Goal: Transaction & Acquisition: Book appointment/travel/reservation

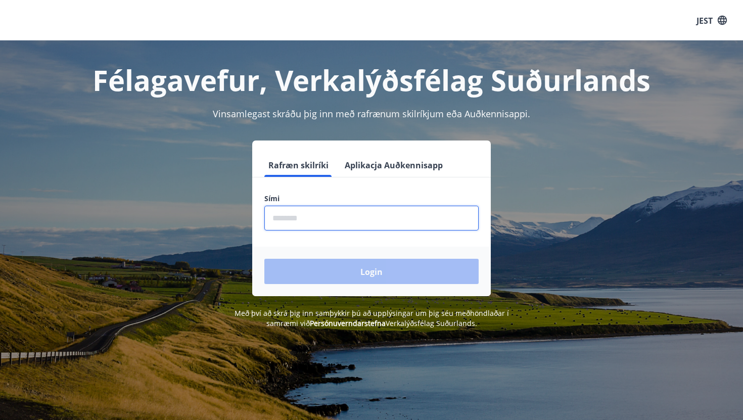
click at [306, 211] on input "phone" at bounding box center [371, 218] width 214 height 25
type input "********"
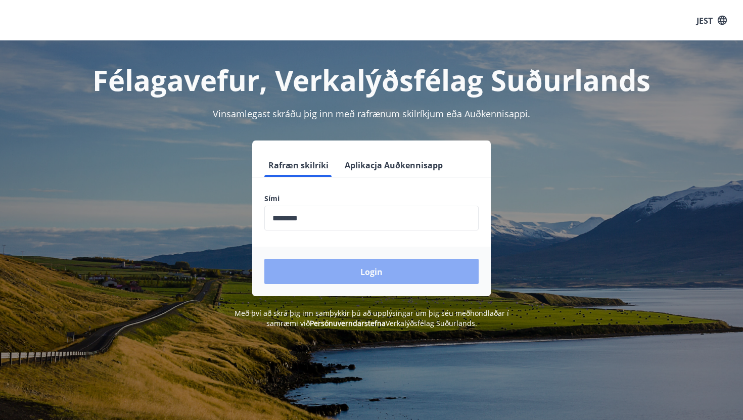
click at [328, 271] on button "Login" at bounding box center [371, 271] width 214 height 25
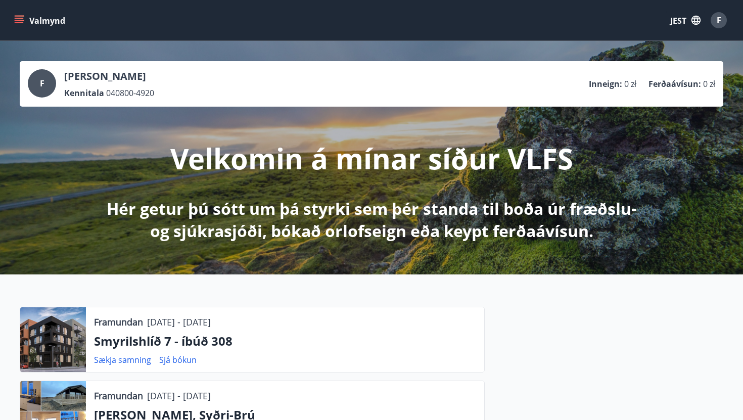
click at [681, 34] on div "Valmynd JEST F" at bounding box center [371, 20] width 743 height 40
click at [695, 26] on button "JEST" at bounding box center [685, 20] width 38 height 19
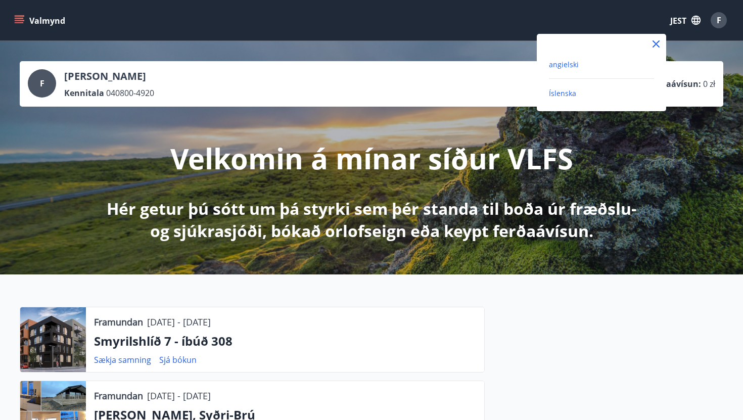
click at [560, 67] on font "angielski" at bounding box center [564, 65] width 30 height 10
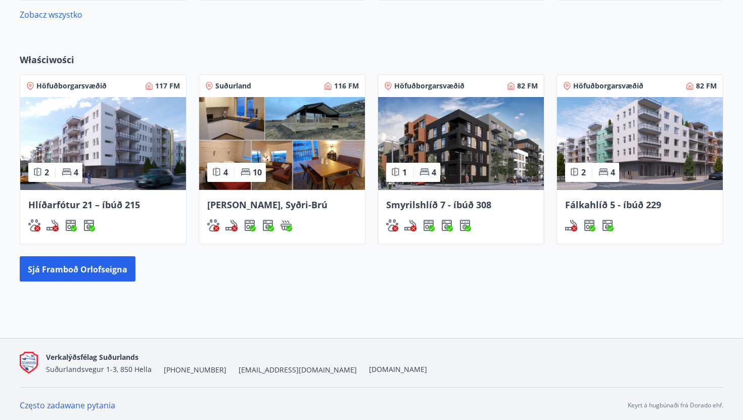
scroll to position [801, 0]
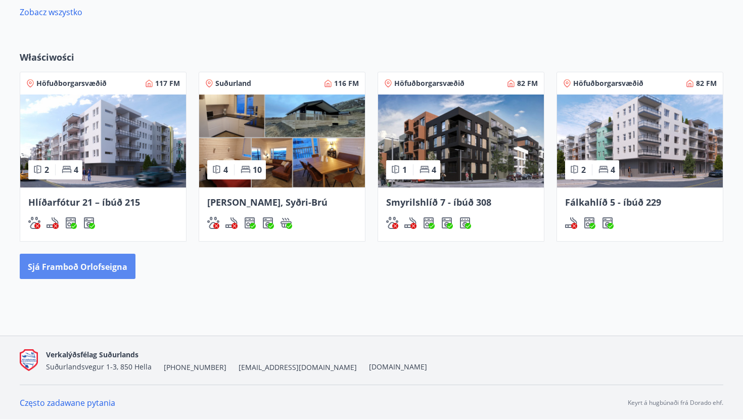
click at [100, 269] on font "Sjá framboð orlofseigna" at bounding box center [78, 266] width 100 height 11
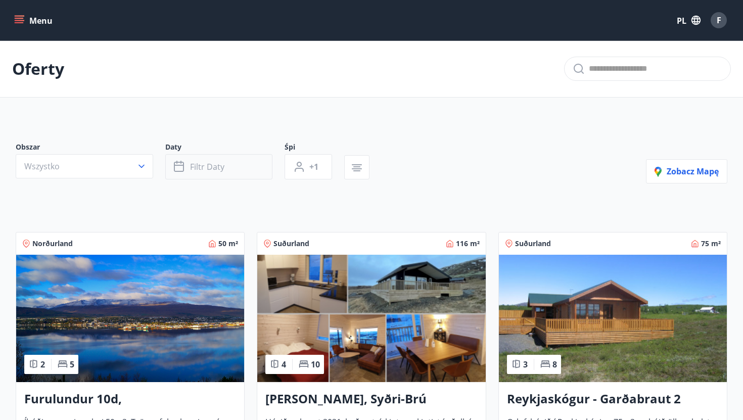
click at [235, 170] on button "Filtr daty" at bounding box center [218, 166] width 107 height 25
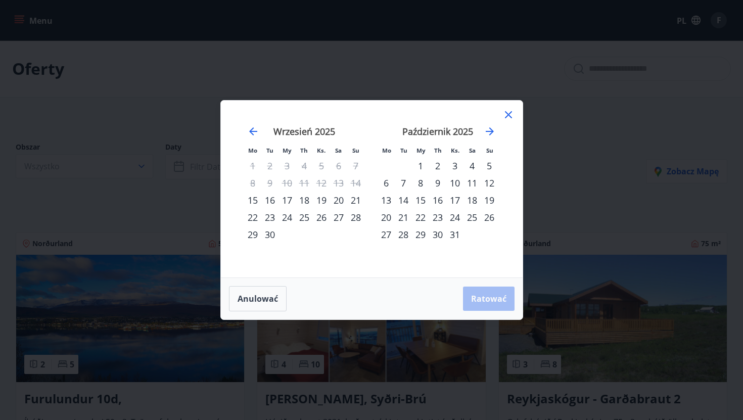
click at [341, 200] on font "20" at bounding box center [339, 200] width 10 height 12
click at [356, 198] on font "21" at bounding box center [356, 200] width 10 height 12
click at [472, 297] on font "Ratować" at bounding box center [488, 298] width 35 height 11
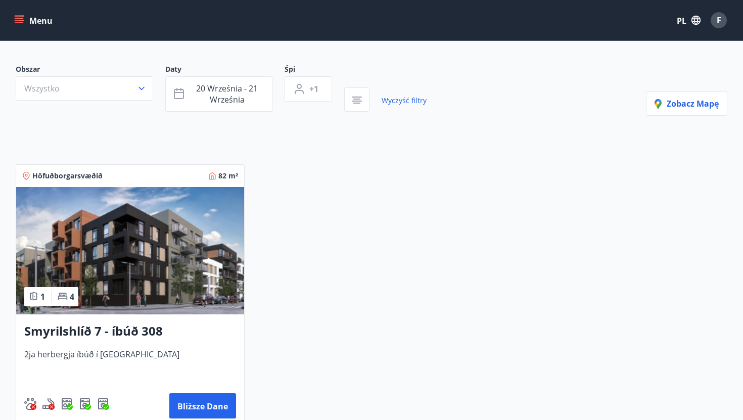
scroll to position [99, 0]
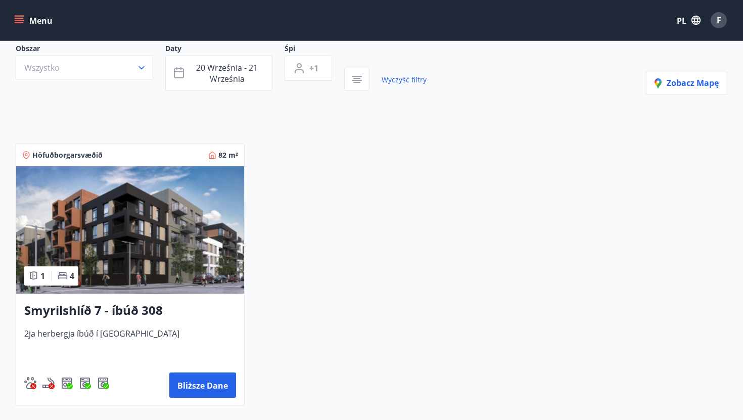
click at [171, 330] on span "2ja herbergja íbúð í Reykjavík" at bounding box center [130, 344] width 212 height 33
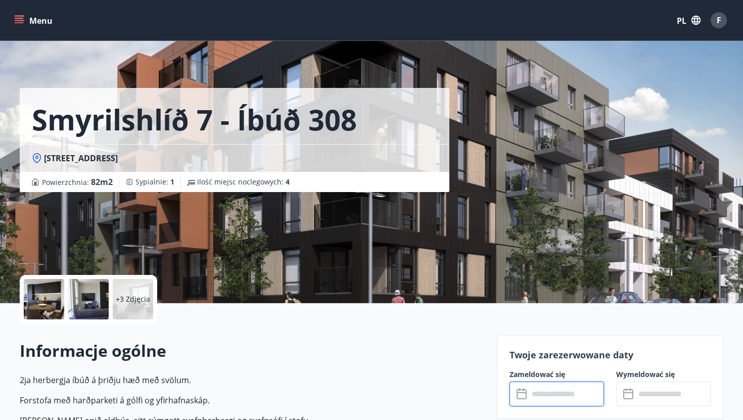
click at [551, 399] on input "text" at bounding box center [566, 394] width 75 height 25
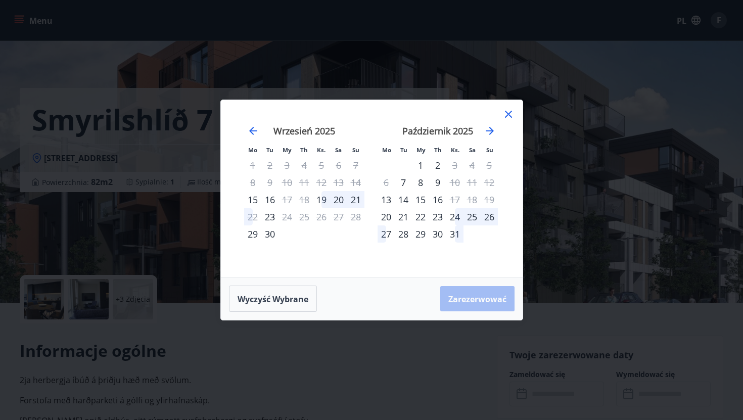
click at [338, 198] on font "20" at bounding box center [339, 200] width 10 height 12
click at [336, 200] on font "20" at bounding box center [339, 200] width 10 height 12
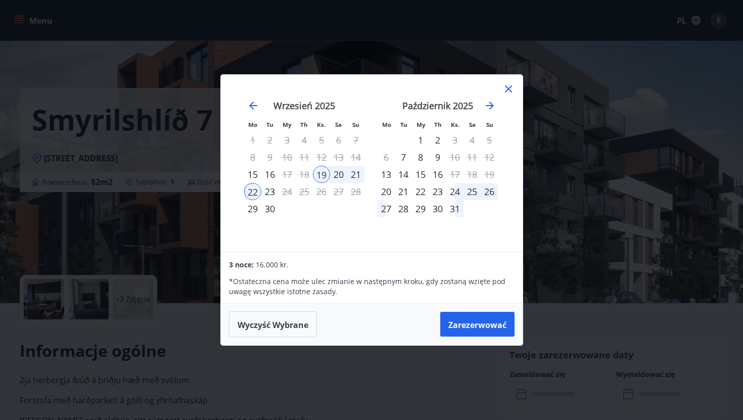
click at [335, 171] on font "20" at bounding box center [339, 174] width 10 height 12
click at [347, 173] on div "21" at bounding box center [355, 174] width 17 height 17
click at [335, 174] on font "20" at bounding box center [339, 174] width 10 height 12
click at [352, 173] on font "21" at bounding box center [356, 174] width 10 height 12
click at [512, 90] on icon at bounding box center [508, 89] width 12 height 12
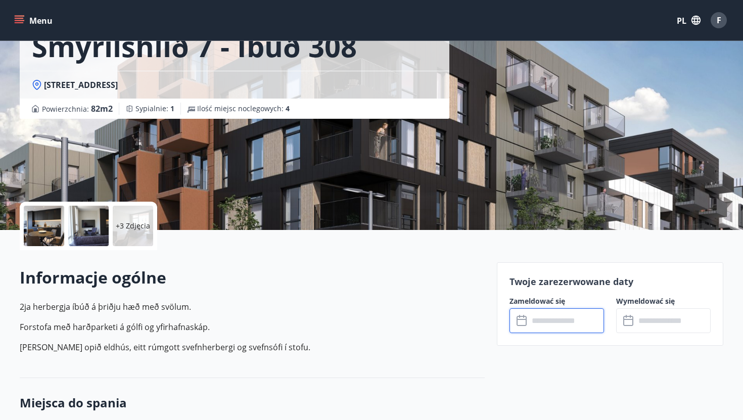
scroll to position [85, 0]
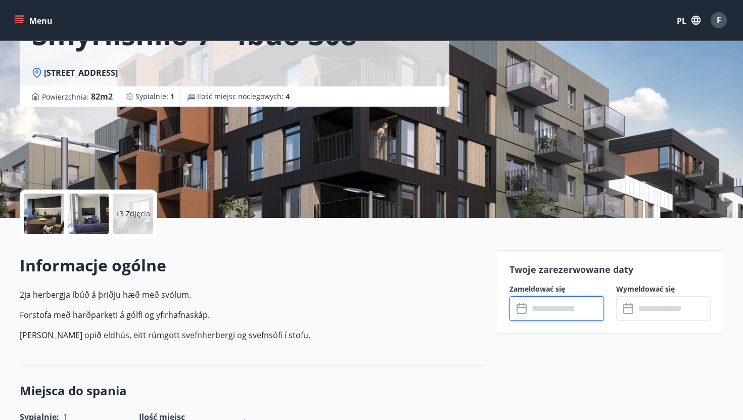
click at [559, 301] on input "text" at bounding box center [566, 308] width 75 height 25
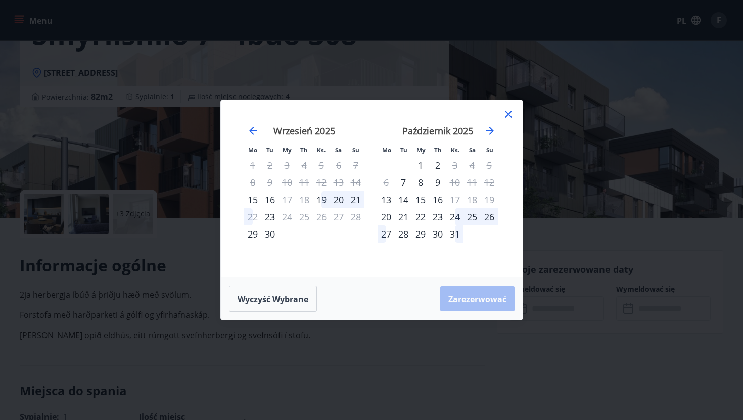
click at [344, 203] on div "20" at bounding box center [338, 199] width 17 height 17
click at [338, 202] on font "20" at bounding box center [339, 200] width 10 height 12
click at [338, 225] on td "Kalendarz" at bounding box center [338, 233] width 17 height 17
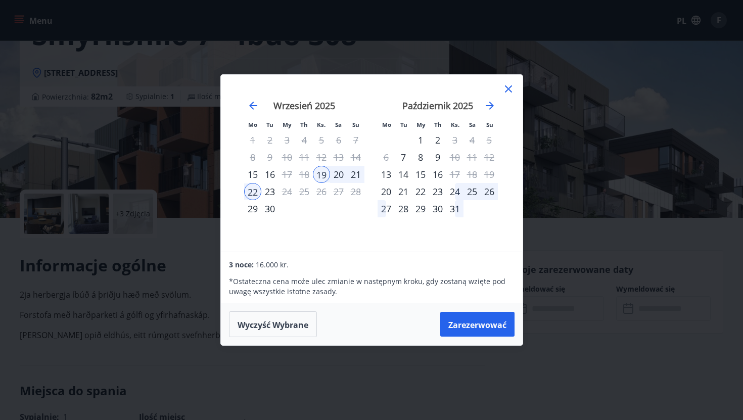
click at [338, 202] on td "Kalendarz" at bounding box center [338, 208] width 17 height 17
click at [336, 168] on font "20" at bounding box center [339, 174] width 10 height 12
click at [508, 89] on icon at bounding box center [508, 88] width 7 height 7
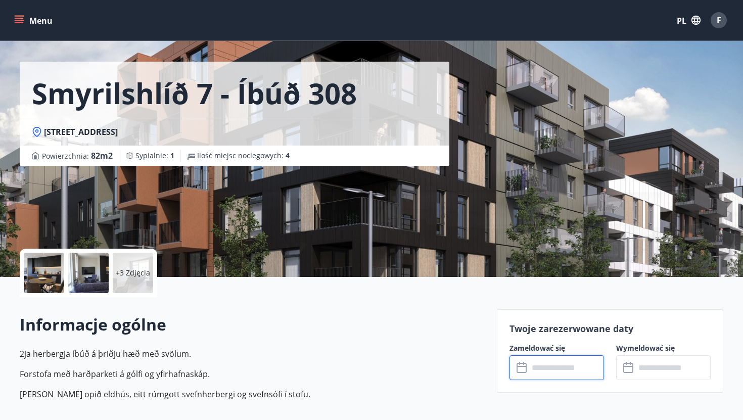
scroll to position [0, 0]
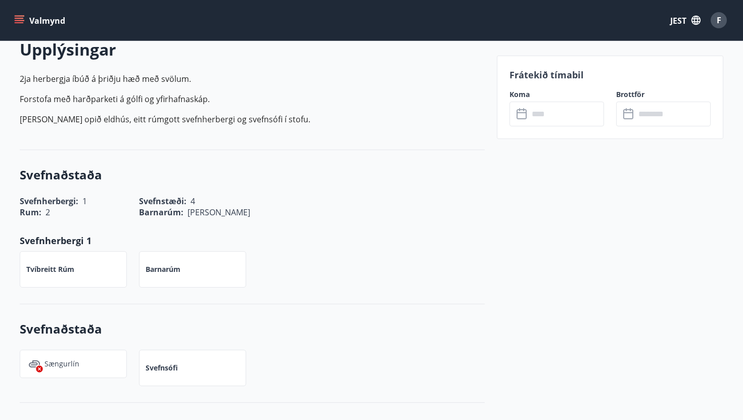
scroll to position [302, 0]
click at [561, 120] on input "text" at bounding box center [566, 114] width 75 height 25
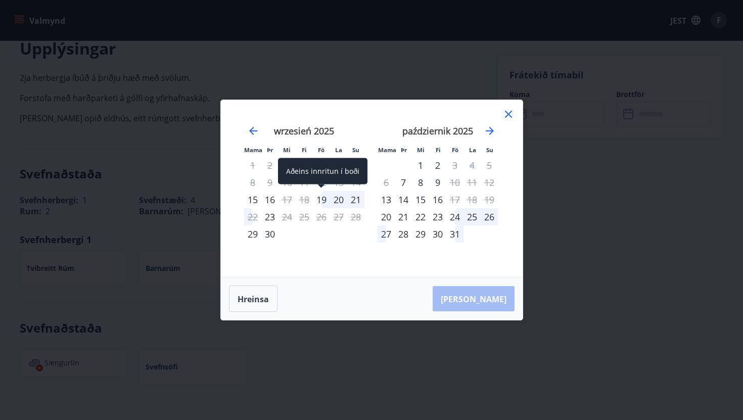
click at [321, 196] on div "19" at bounding box center [321, 199] width 17 height 17
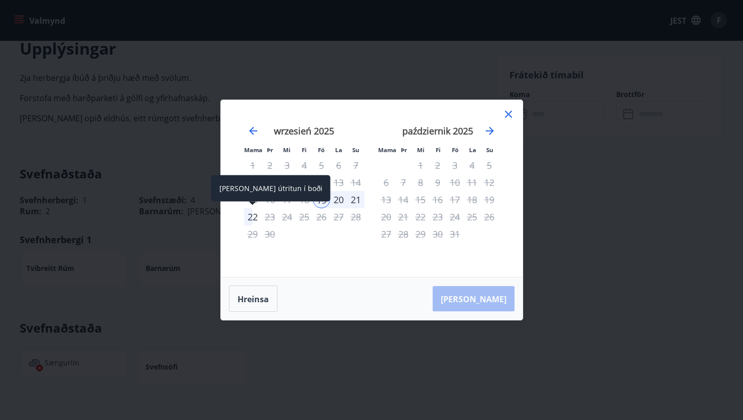
click at [256, 219] on font "22" at bounding box center [253, 217] width 10 height 12
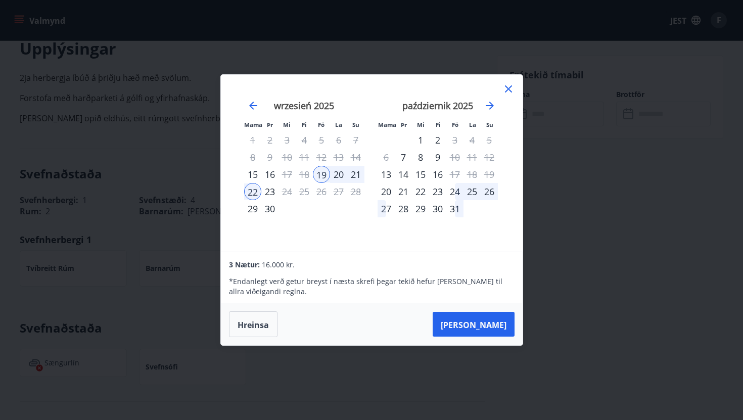
click at [336, 172] on font "20" at bounding box center [339, 174] width 10 height 12
click at [323, 176] on div "19" at bounding box center [321, 174] width 17 height 17
click at [338, 175] on font "20" at bounding box center [339, 174] width 10 height 12
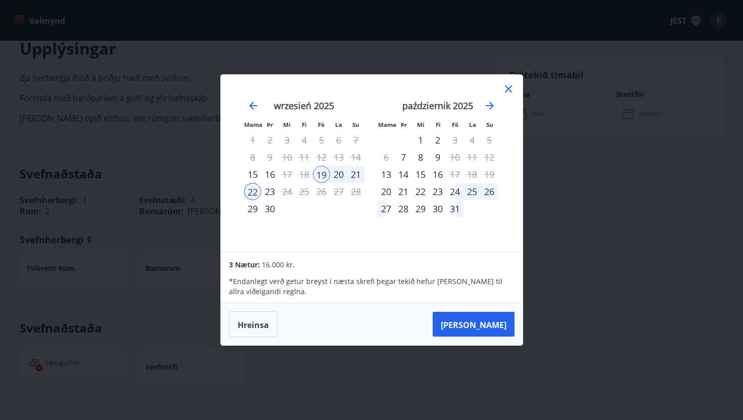
click at [338, 175] on font "20" at bounding box center [339, 174] width 10 height 12
click at [500, 93] on div "październik 2025 1 2 3 4 5 6 7 8 9 10 11 12 13 14 15 16 17 18 19 20 21 22 23 24…" at bounding box center [437, 170] width 133 height 166
click at [493, 330] on button "Taka Frá" at bounding box center [474, 324] width 82 height 25
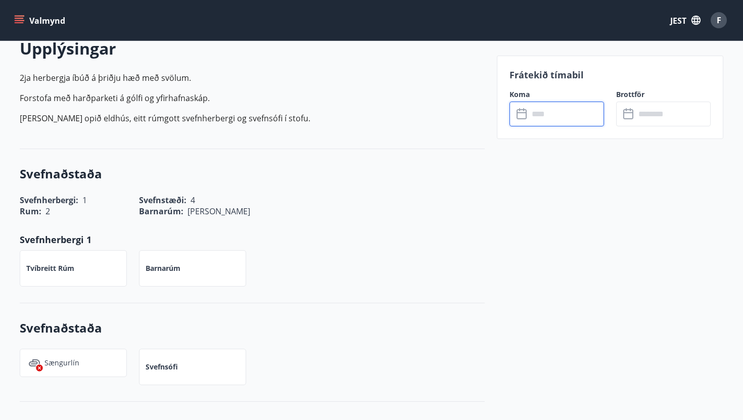
type input "******"
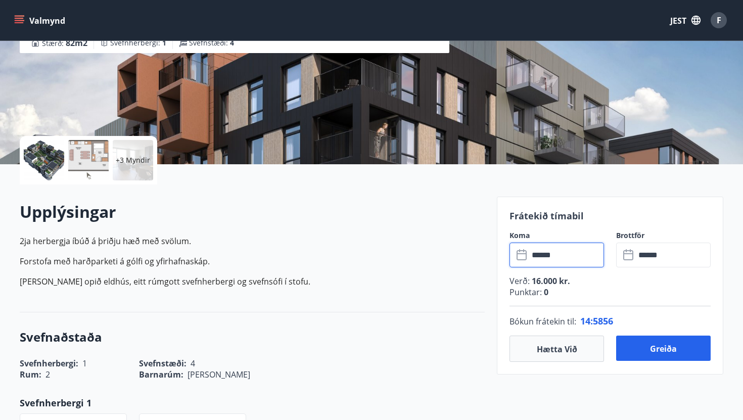
scroll to position [153, 0]
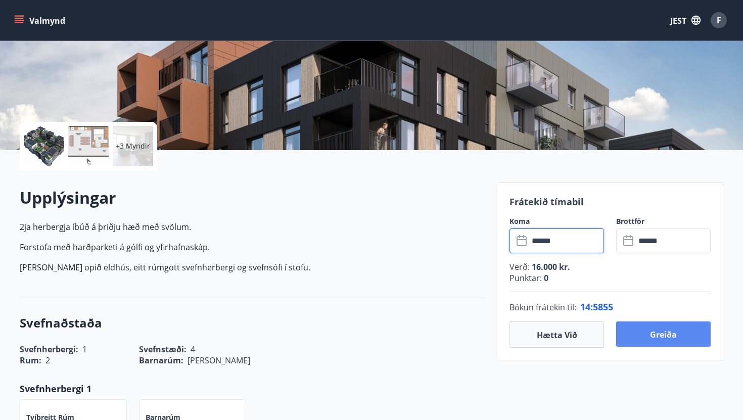
click at [672, 331] on font "Greiða" at bounding box center [663, 334] width 27 height 11
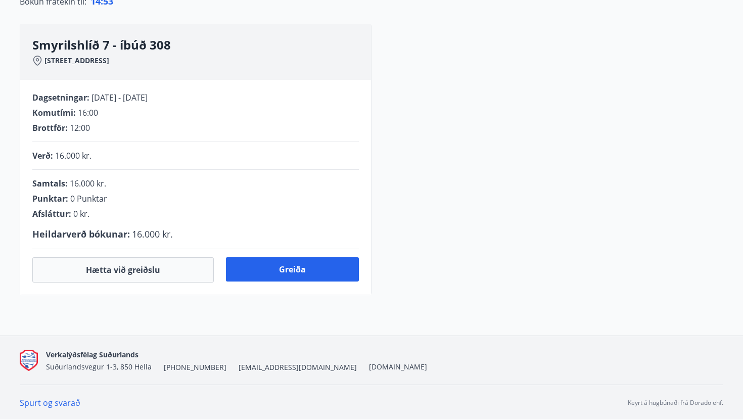
scroll to position [153, 0]
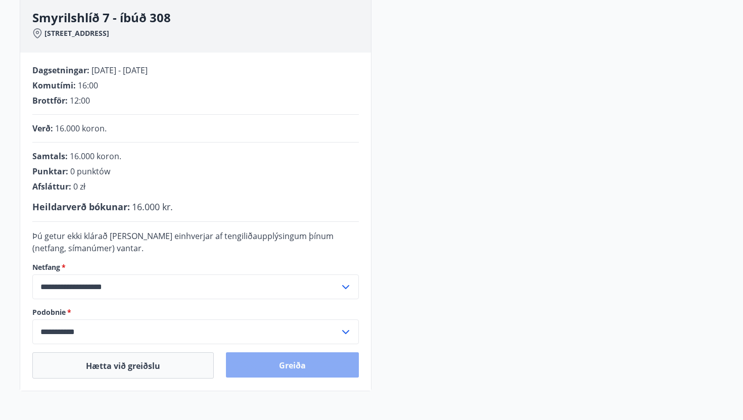
click at [316, 361] on button "Greiða" at bounding box center [292, 364] width 133 height 25
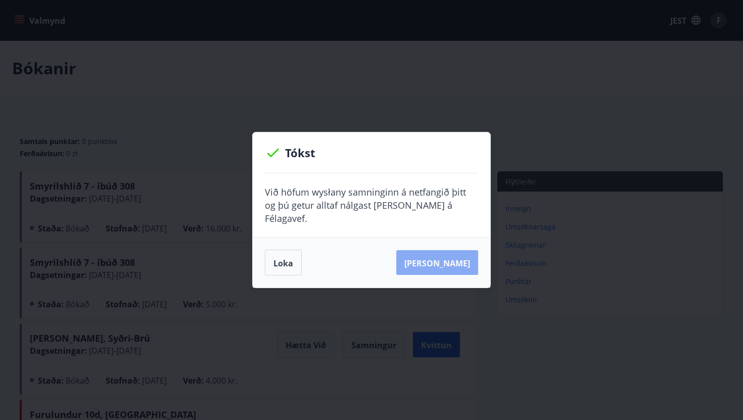
click at [458, 263] on button "Sjá samning" at bounding box center [437, 262] width 82 height 25
click at [271, 239] on div "Loka Sjá samning" at bounding box center [372, 262] width 238 height 51
click at [289, 263] on button "Loka" at bounding box center [283, 263] width 37 height 26
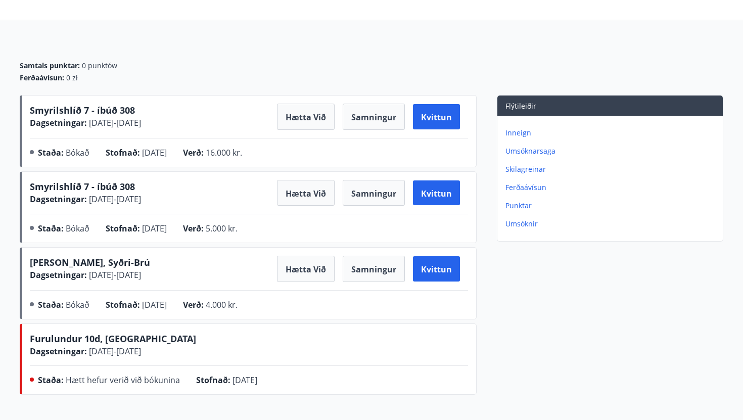
scroll to position [77, 0]
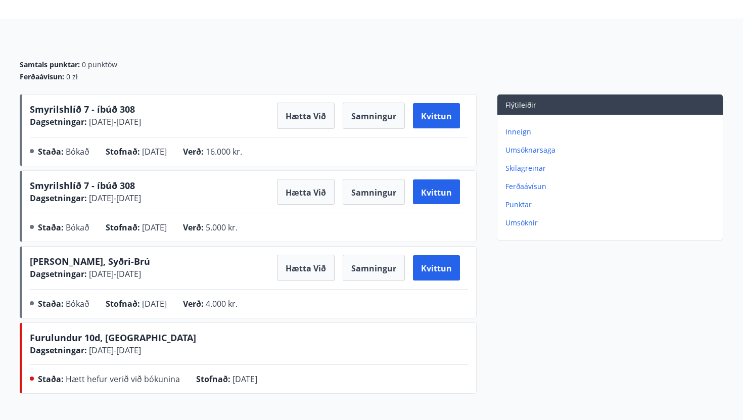
click at [50, 254] on div "Lyngbrekka, Syðri-Brú Dagsetningar : [DATE] - [DATE] Hætta við Samningur Kvittu…" at bounding box center [248, 282] width 457 height 72
click at [52, 263] on font "[PERSON_NAME], Syðri-Brú" at bounding box center [90, 261] width 120 height 12
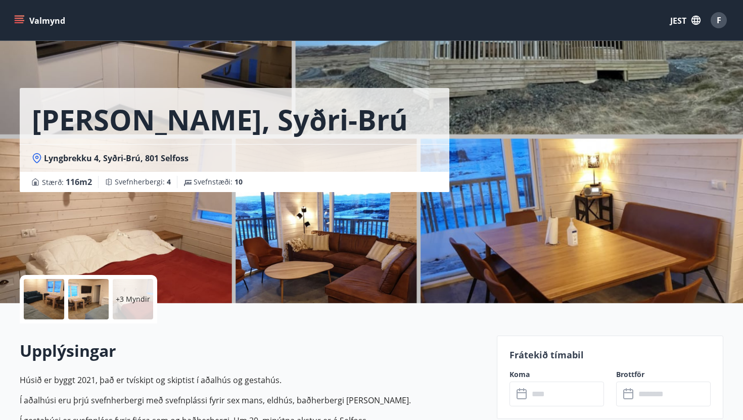
click at [349, 254] on div "Lyngbrekka, [PERSON_NAME] 4, Syðri-Brú, 801 Selfoss Stærð : 116 m2 [GEOGRAPHIC_…" at bounding box center [254, 151] width 469 height 303
click at [597, 23] on div "Valmynd JEST F" at bounding box center [371, 20] width 719 height 24
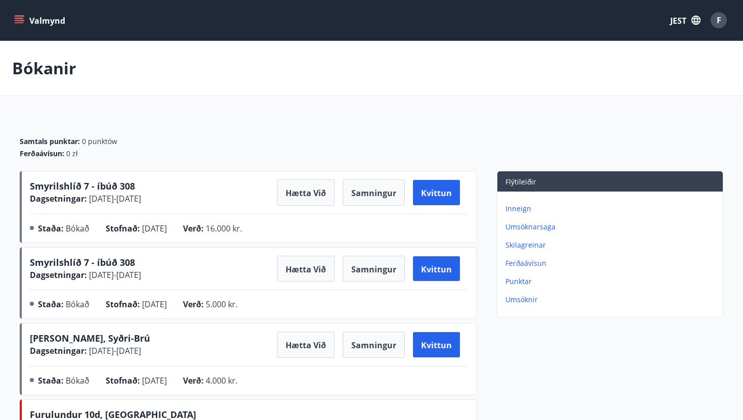
click at [63, 186] on font "Smyrilshlíð 7 - íbúð 308" at bounding box center [82, 186] width 105 height 12
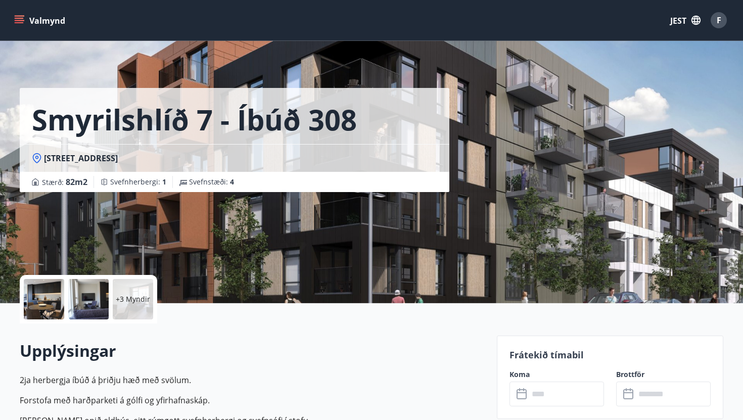
click at [57, 297] on div at bounding box center [44, 299] width 40 height 40
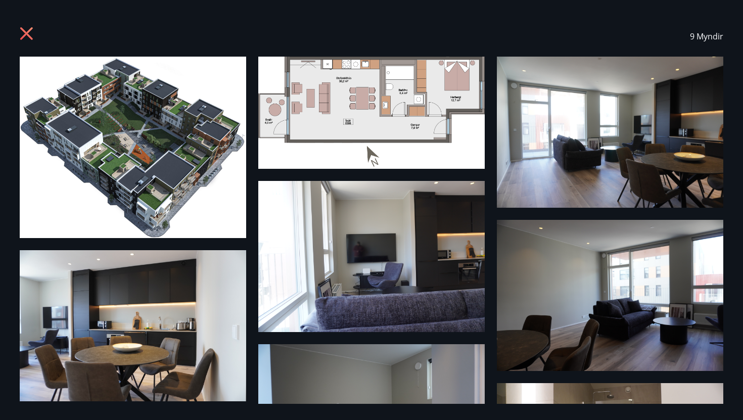
click at [30, 35] on icon at bounding box center [28, 35] width 16 height 16
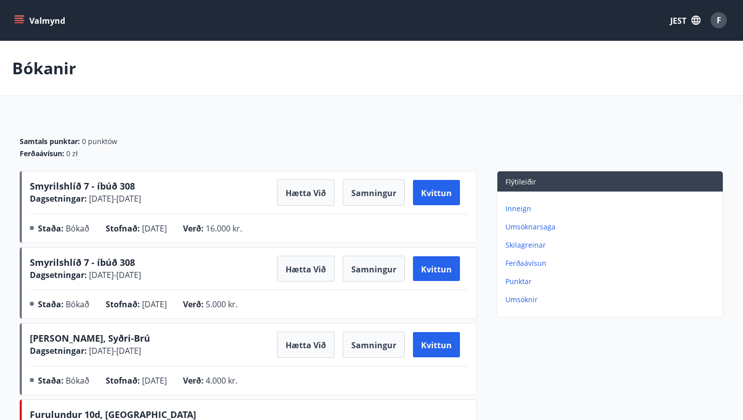
click at [85, 259] on font "Smyrilshlíð 7 - íbúð 308" at bounding box center [82, 262] width 105 height 12
